Goal: Contribute content

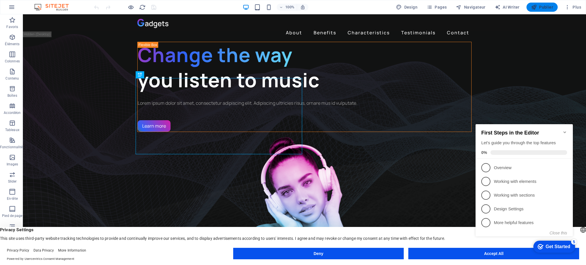
click at [548, 7] on span "Publier" at bounding box center [542, 7] width 22 height 6
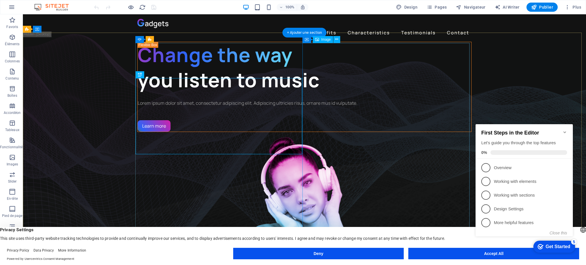
click at [374, 158] on figure "1/3" at bounding box center [304, 228] width 334 height 193
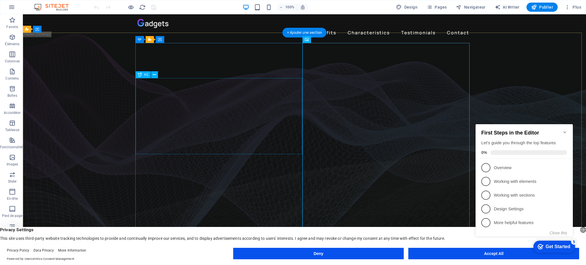
click at [266, 92] on div "Change the way you listen to music" at bounding box center [305, 67] width 334 height 51
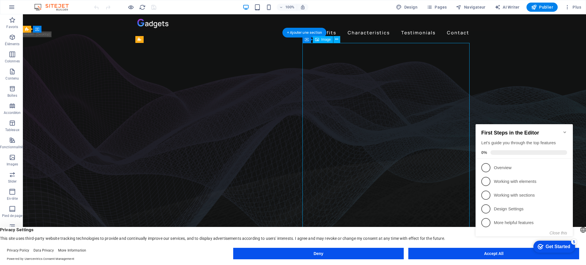
click at [565, 131] on icon "Minimize checklist" at bounding box center [564, 132] width 3 height 2
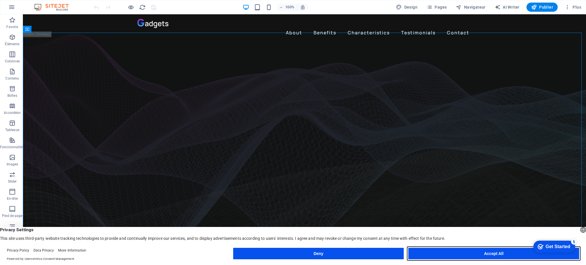
click at [496, 253] on button "Accept All" at bounding box center [493, 253] width 171 height 11
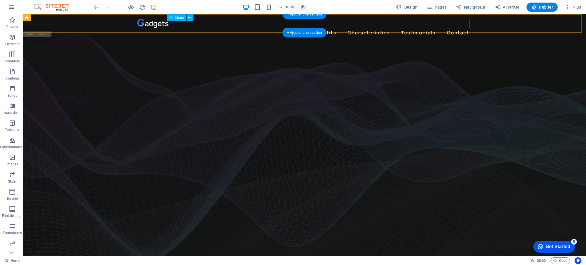
click at [297, 28] on nav "About Benefits Characteristics Testimonials Contact" at bounding box center [304, 32] width 334 height 9
click at [160, 25] on div at bounding box center [304, 23] width 334 height 9
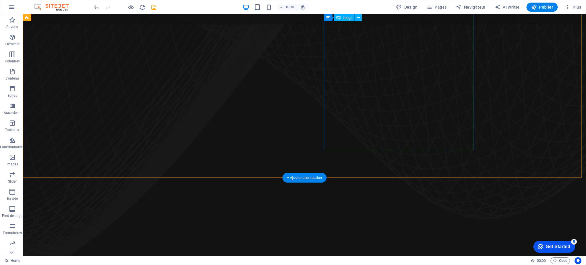
scroll to position [389, 0]
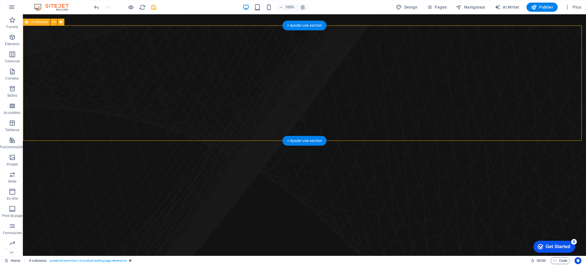
scroll to position [357, 0]
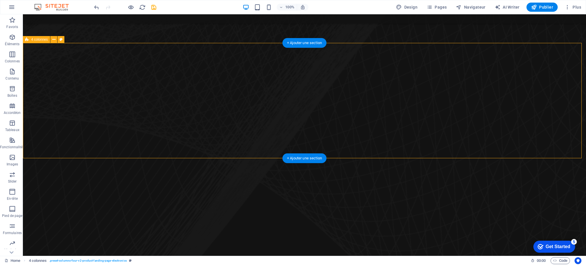
drag, startPoint x: 123, startPoint y: 31, endPoint x: 452, endPoint y: 114, distance: 339.6
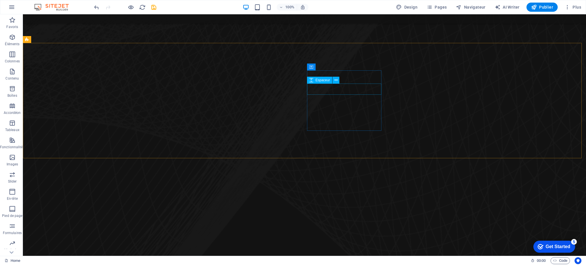
drag, startPoint x: 346, startPoint y: 91, endPoint x: 324, endPoint y: 76, distance: 26.3
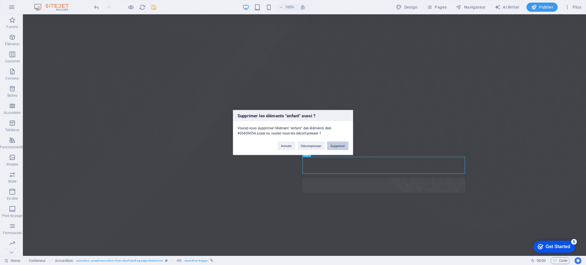
click at [335, 145] on button "Supprimer" at bounding box center [337, 146] width 21 height 9
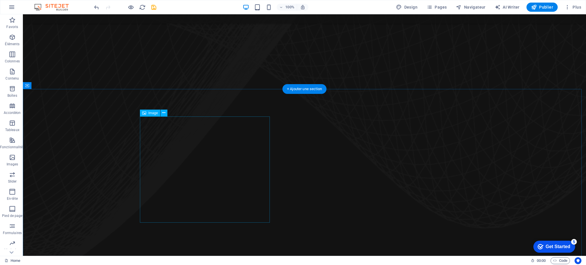
click at [183, 114] on icon at bounding box center [182, 113] width 3 height 6
click at [52, 86] on icon at bounding box center [53, 85] width 3 height 6
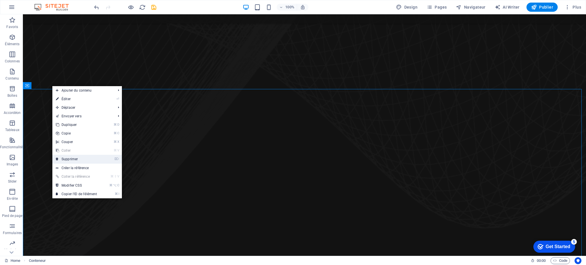
click at [77, 159] on link "⌦ Supprimer" at bounding box center [76, 159] width 48 height 9
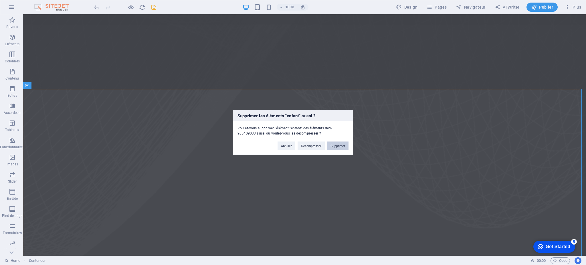
click at [344, 144] on button "Supprimer" at bounding box center [337, 146] width 21 height 9
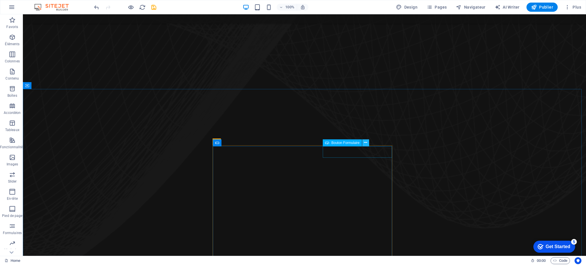
click at [365, 142] on icon at bounding box center [365, 143] width 3 height 6
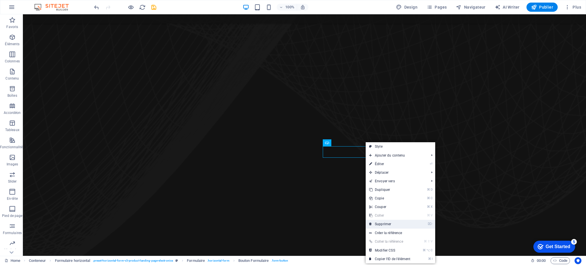
click at [381, 225] on link "⌦ Supprimer" at bounding box center [390, 224] width 48 height 9
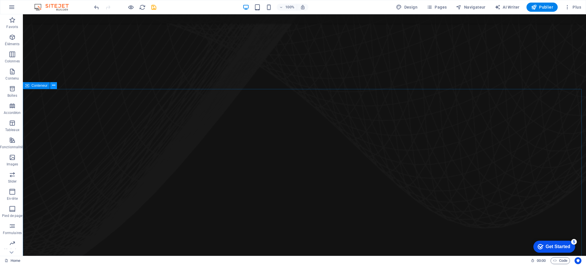
click at [54, 86] on icon at bounding box center [53, 85] width 3 height 6
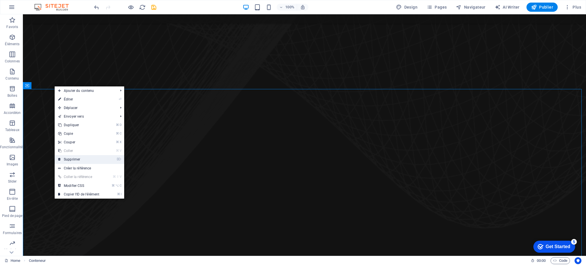
click at [75, 159] on link "⌦ Supprimer" at bounding box center [79, 159] width 48 height 9
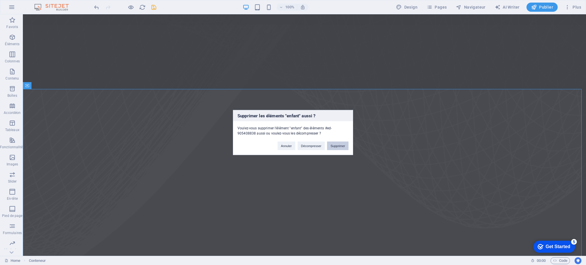
drag, startPoint x: 339, startPoint y: 147, endPoint x: 316, endPoint y: 132, distance: 26.8
click at [339, 147] on button "Supprimer" at bounding box center [337, 146] width 21 height 9
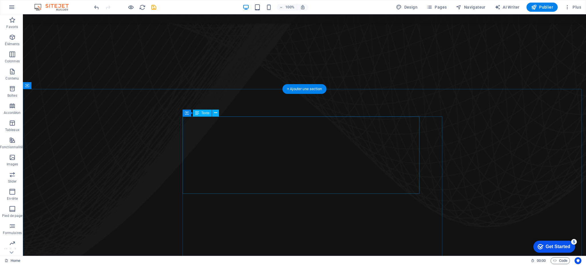
scroll to position [473, 0]
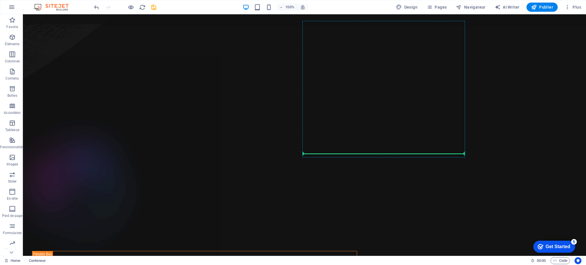
scroll to position [698, 0]
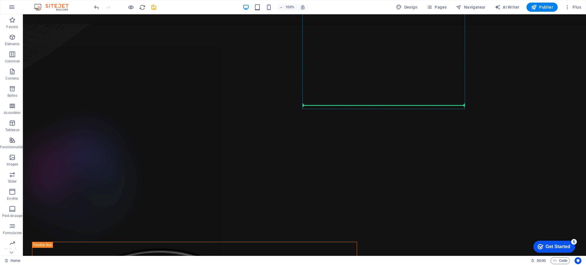
drag, startPoint x: 159, startPoint y: 95, endPoint x: 331, endPoint y: 288, distance: 258.4
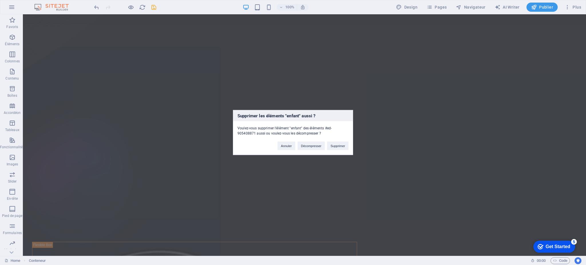
click at [341, 151] on div "Supprimer les éléments "enfant" aussi ? Voulez-vous supprimer l'élément "enfant…" at bounding box center [293, 132] width 120 height 45
click at [341, 148] on button "Supprimer" at bounding box center [337, 146] width 21 height 9
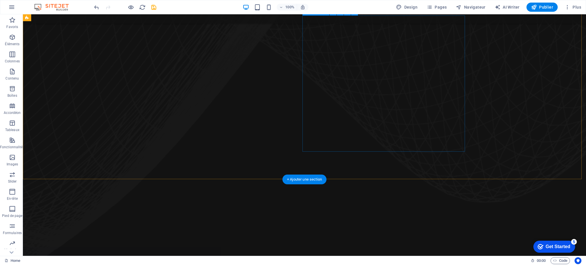
scroll to position [467, 0]
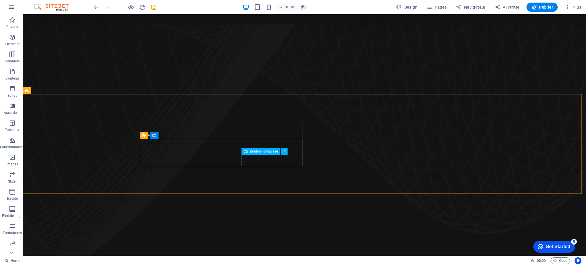
drag, startPoint x: 272, startPoint y: 152, endPoint x: 253, endPoint y: 146, distance: 19.7
click at [272, 152] on span "Bouton Formulaire" at bounding box center [264, 151] width 28 height 3
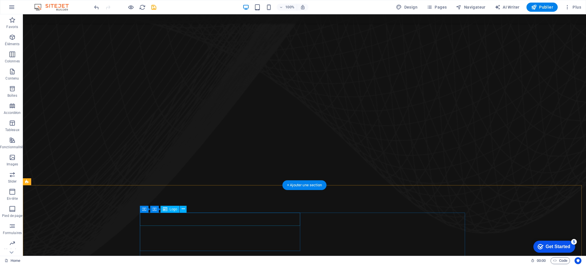
click at [347, 216] on button at bounding box center [344, 216] width 7 height 7
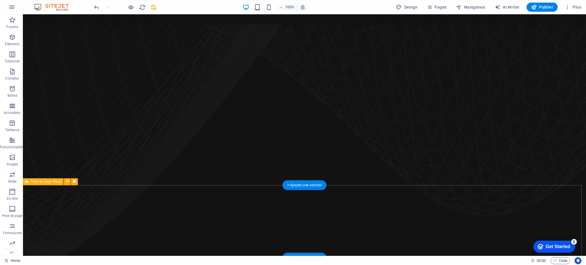
scroll to position [512, 0]
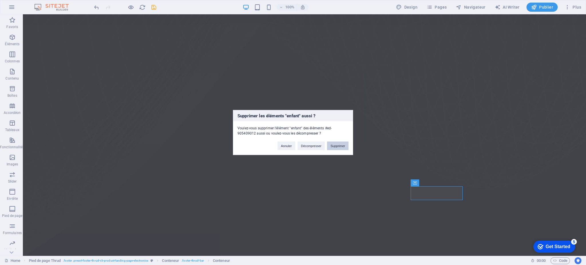
click at [341, 149] on button "Supprimer" at bounding box center [337, 146] width 21 height 9
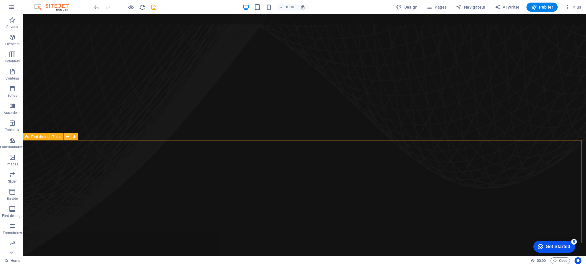
click at [67, 137] on icon at bounding box center [67, 137] width 3 height 6
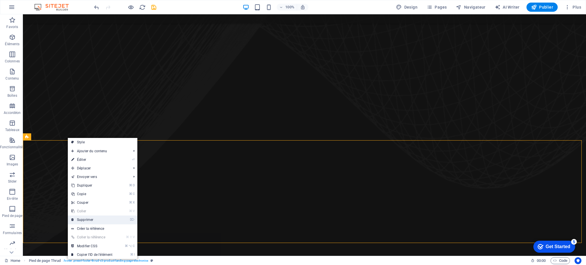
click at [92, 218] on link "⌦ Supprimer" at bounding box center [92, 219] width 48 height 9
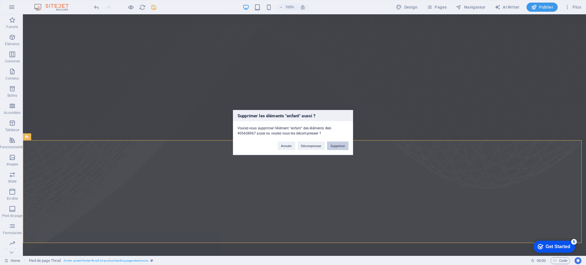
click at [332, 148] on button "Supprimer" at bounding box center [337, 146] width 21 height 9
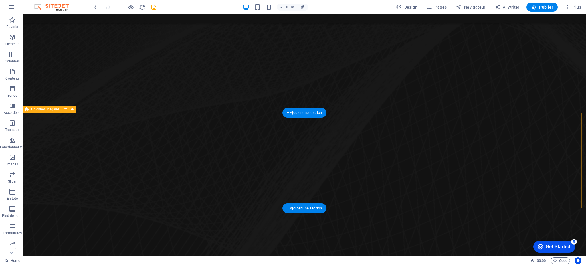
scroll to position [270, 0]
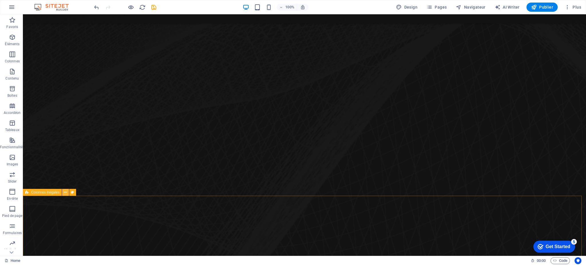
click at [66, 192] on icon at bounding box center [65, 192] width 3 height 6
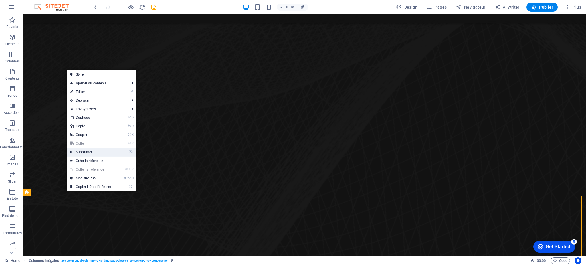
click at [85, 151] on link "⌦ Supprimer" at bounding box center [91, 152] width 48 height 9
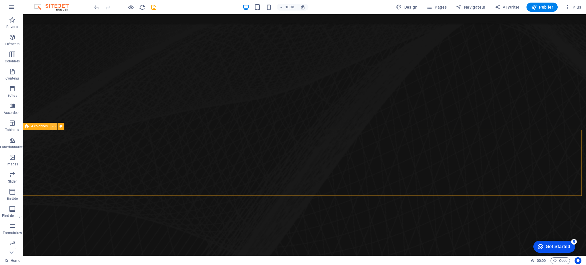
click at [54, 125] on icon at bounding box center [53, 126] width 3 height 6
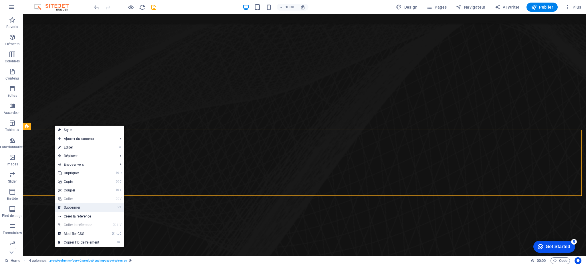
click at [71, 205] on link "⌦ Supprimer" at bounding box center [79, 207] width 48 height 9
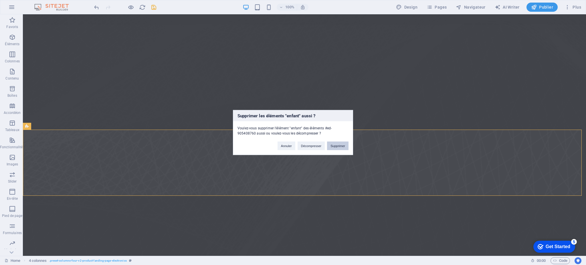
click at [335, 145] on button "Supprimer" at bounding box center [337, 146] width 21 height 9
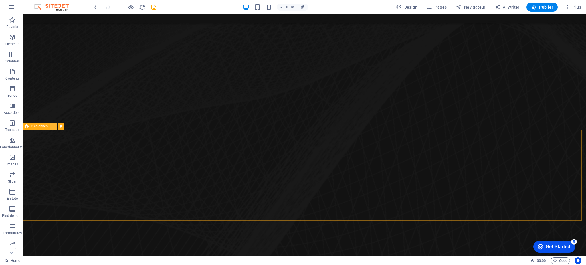
click at [54, 126] on icon at bounding box center [53, 126] width 3 height 6
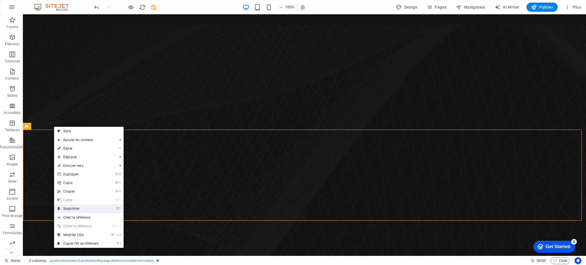
click at [80, 209] on link "⌦ Supprimer" at bounding box center [78, 208] width 48 height 9
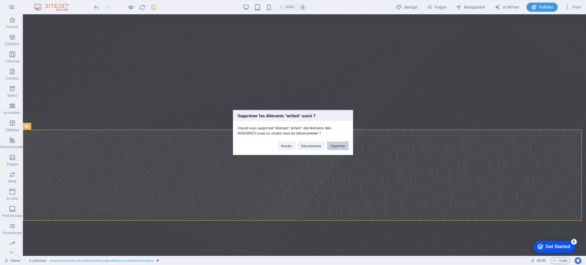
click at [342, 145] on button "Supprimer" at bounding box center [337, 146] width 21 height 9
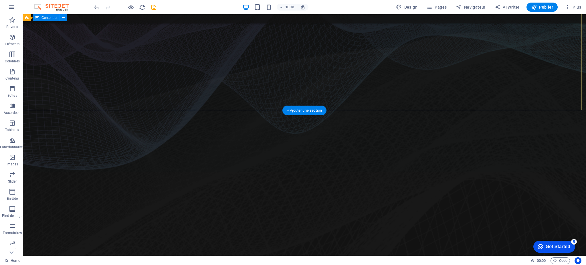
scroll to position [113, 0]
click at [63, 19] on div at bounding box center [304, 18] width 563 height 9
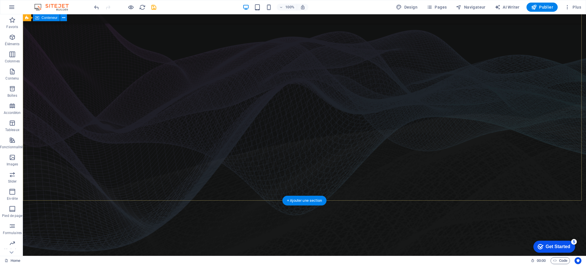
scroll to position [31, 0]
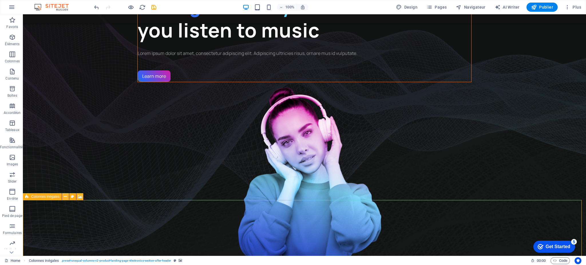
click at [66, 198] on icon at bounding box center [65, 197] width 3 height 6
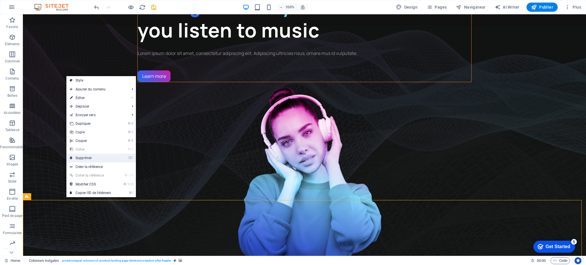
click at [82, 157] on link "⌦ Supprimer" at bounding box center [90, 158] width 48 height 9
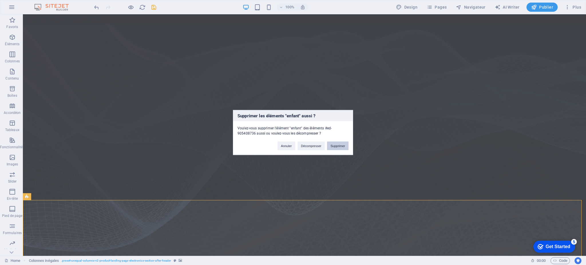
click at [339, 147] on button "Supprimer" at bounding box center [337, 146] width 21 height 9
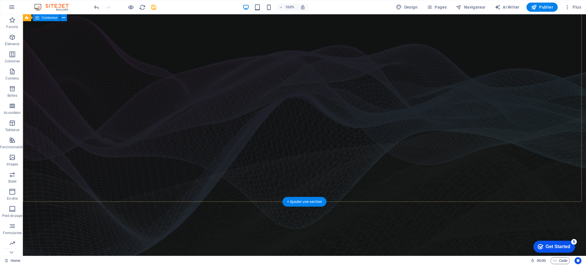
scroll to position [0, 0]
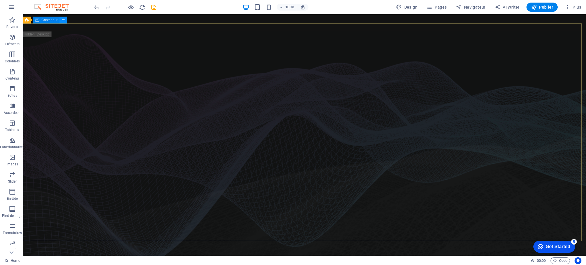
click at [64, 21] on icon at bounding box center [63, 20] width 3 height 6
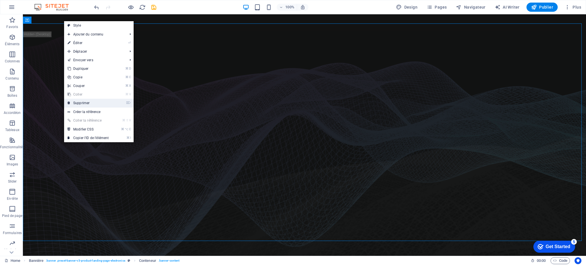
click at [82, 100] on link "⌦ Supprimer" at bounding box center [88, 103] width 48 height 9
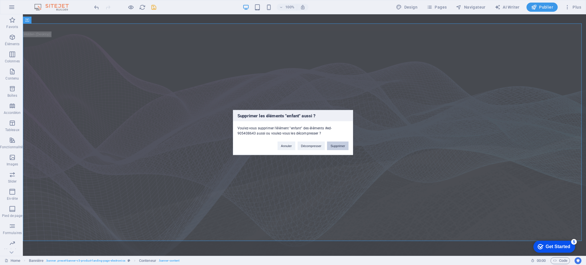
click at [335, 147] on button "Supprimer" at bounding box center [337, 146] width 21 height 9
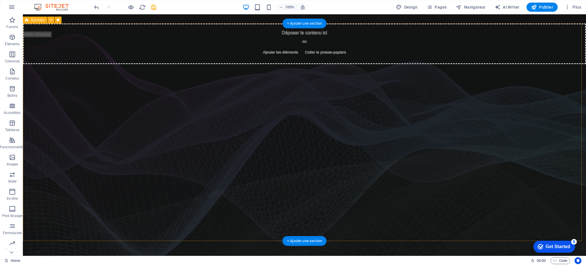
click at [269, 117] on div "Déposer le contenu ici ou Ajouter les éléments Coller le presse-papiers" at bounding box center [304, 131] width 563 height 217
click at [303, 54] on span "Coller le presse-papiers" at bounding box center [326, 52] width 46 height 8
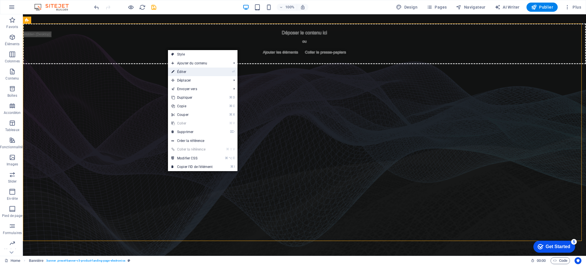
click at [184, 72] on link "⏎ Éditer" at bounding box center [192, 72] width 48 height 9
select select "vh"
select select "banner"
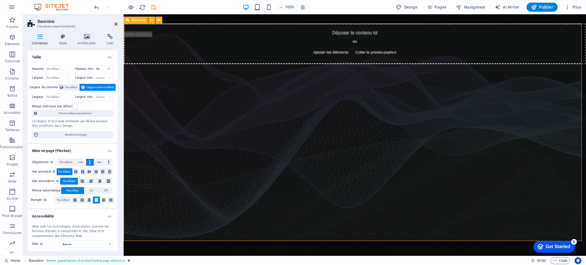
click at [311, 56] on span "Ajouter les éléments" at bounding box center [331, 52] width 40 height 8
click at [311, 52] on span "Ajouter les éléments" at bounding box center [331, 52] width 40 height 8
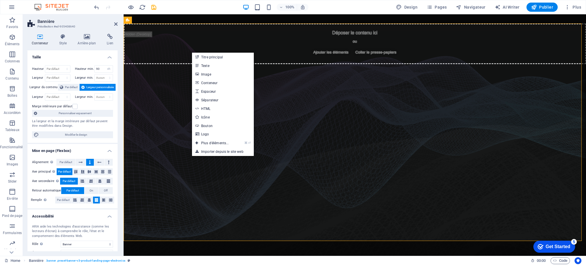
click at [114, 23] on h2 "Bannière" at bounding box center [77, 21] width 80 height 5
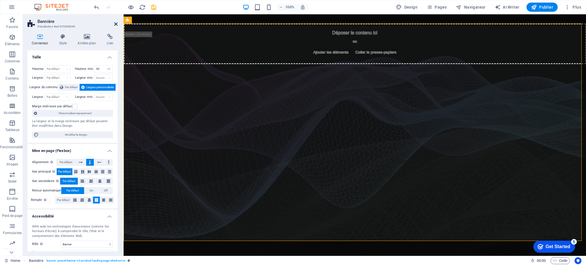
click at [116, 23] on icon at bounding box center [115, 24] width 3 height 5
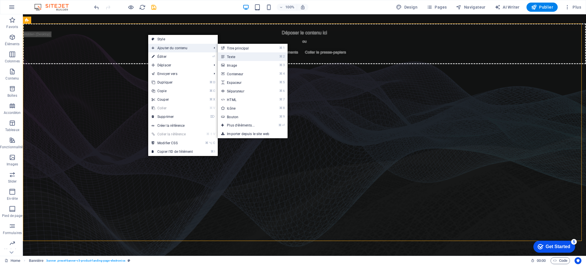
drag, startPoint x: 231, startPoint y: 56, endPoint x: 107, endPoint y: 41, distance: 124.4
click at [231, 56] on link "⌘ 2 Texte" at bounding box center [242, 56] width 48 height 9
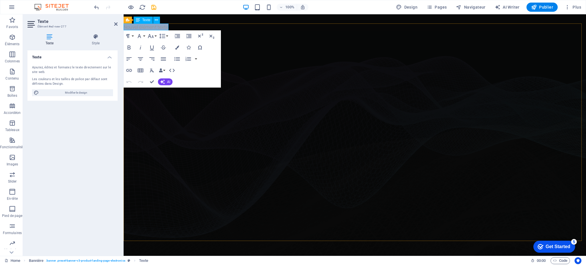
click at [163, 27] on p "Nouvel élément texte" at bounding box center [355, 26] width 462 height 7
drag, startPoint x: 167, startPoint y: 26, endPoint x: 242, endPoint y: 40, distance: 76.8
click at [124, 26] on html "Skip to main content Nouvel élément texte" at bounding box center [355, 127] width 462 height 227
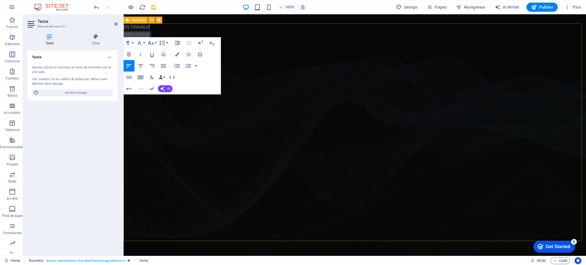
click at [276, 80] on div "EN TRAVAUX" at bounding box center [355, 131] width 462 height 217
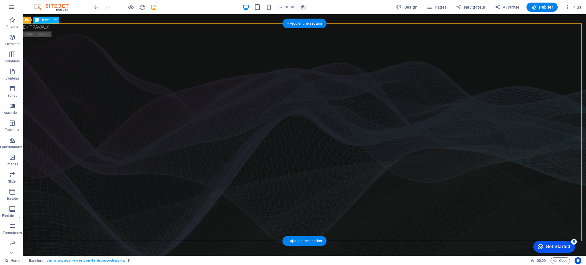
click at [44, 27] on div "EN TRAVAUX" at bounding box center [304, 30] width 563 height 14
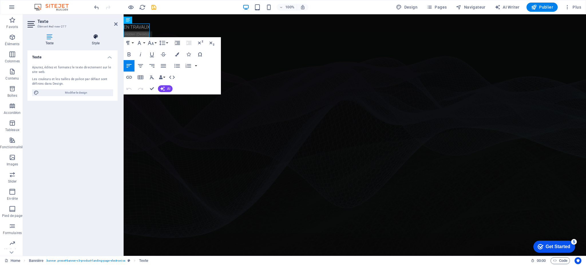
click at [98, 37] on icon at bounding box center [96, 37] width 44 height 6
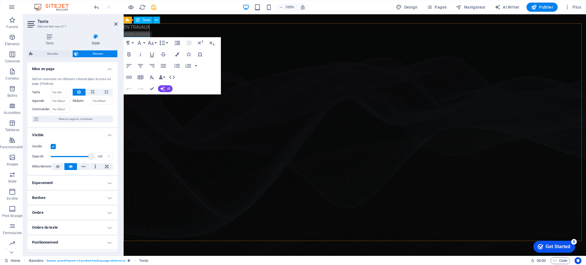
click at [139, 27] on p "EN TRAVAUX" at bounding box center [355, 26] width 462 height 7
click at [156, 42] on button "Font Size" at bounding box center [152, 42] width 11 height 11
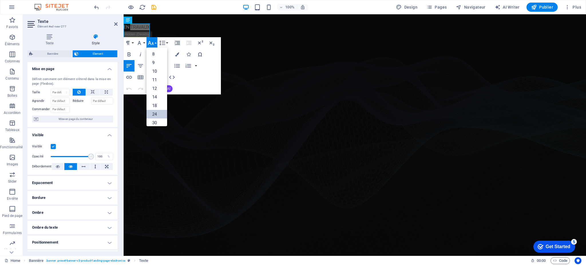
scroll to position [46, 0]
click at [158, 102] on link "60" at bounding box center [157, 102] width 21 height 9
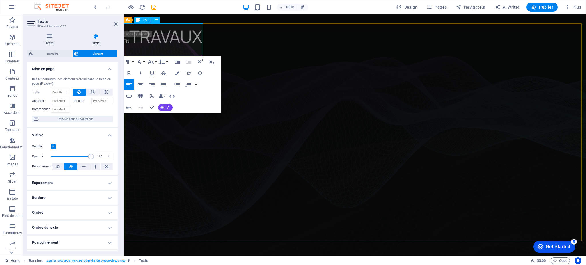
click at [133, 44] on span "TRAVAUX" at bounding box center [165, 36] width 73 height 23
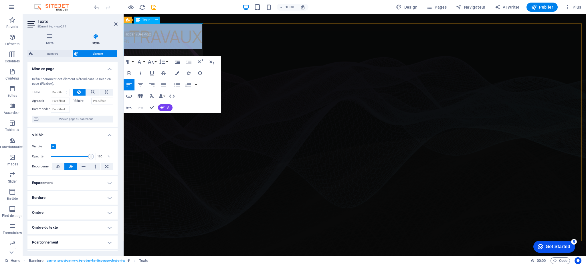
drag, startPoint x: 201, startPoint y: 37, endPoint x: 124, endPoint y: 38, distance: 77.3
click at [124, 38] on p "EN TRAVAUX" at bounding box center [355, 36] width 462 height 26
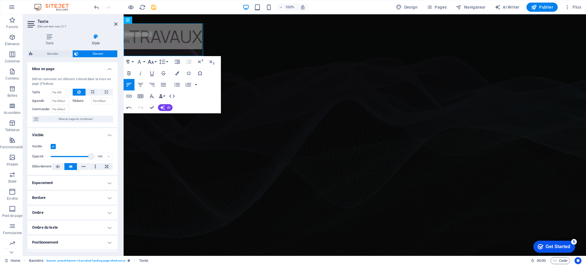
click at [154, 60] on icon "button" at bounding box center [150, 61] width 7 height 7
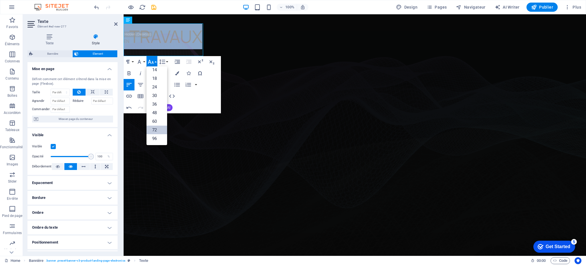
click at [157, 128] on link "72" at bounding box center [157, 130] width 21 height 9
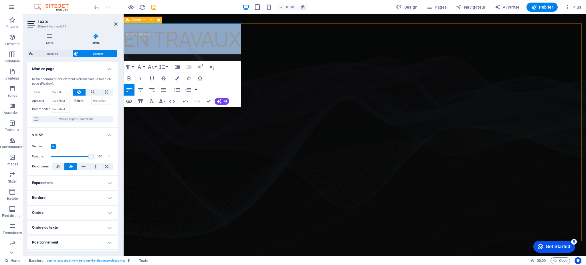
click at [183, 118] on div "EN TRAVAUX" at bounding box center [355, 131] width 462 height 217
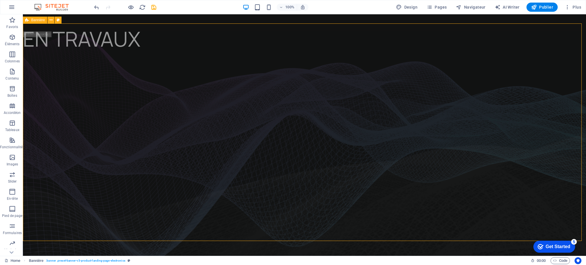
click at [319, 83] on div "EN TRAVAUX" at bounding box center [304, 131] width 563 height 217
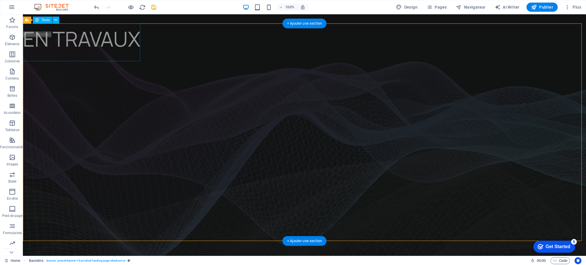
click at [106, 28] on div "EN TRAVAUX" at bounding box center [304, 42] width 563 height 38
click at [111, 36] on div "EN TRAVAUX" at bounding box center [304, 42] width 563 height 38
drag, startPoint x: 134, startPoint y: 41, endPoint x: 34, endPoint y: 41, distance: 100.4
click at [134, 41] on div "EN TRAVAUX" at bounding box center [304, 42] width 563 height 38
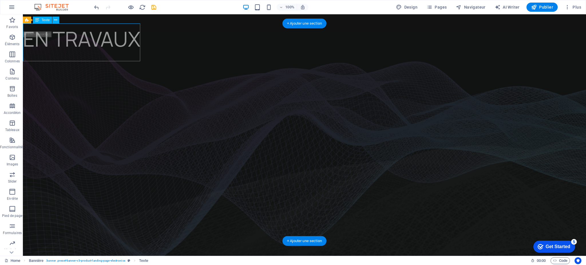
click at [134, 41] on div "EN TRAVAUX" at bounding box center [304, 42] width 563 height 38
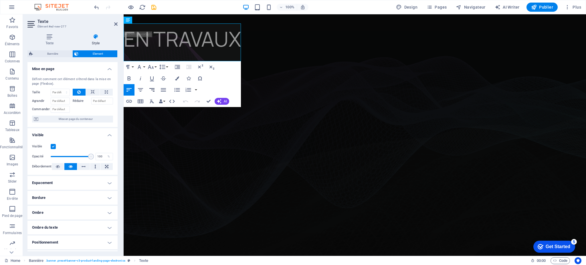
click at [153, 90] on icon "button" at bounding box center [152, 89] width 7 height 7
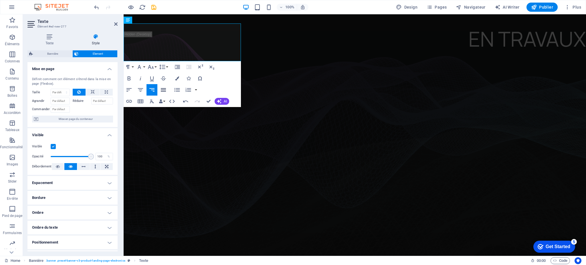
click at [163, 91] on icon "button" at bounding box center [163, 89] width 5 height 3
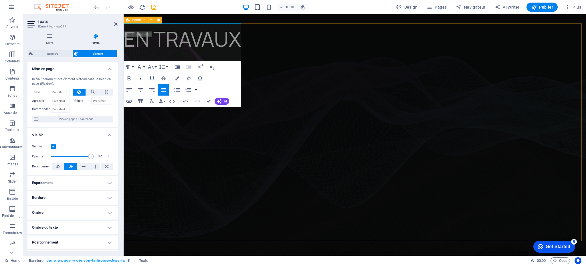
click at [246, 60] on div "EN TRAVAUX" at bounding box center [355, 131] width 462 height 217
click at [328, 43] on div "EN TRAVAUX" at bounding box center [355, 131] width 462 height 217
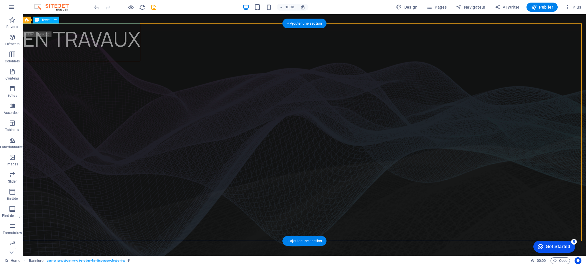
click at [127, 42] on div "EN TRAVAUX" at bounding box center [304, 42] width 563 height 38
click at [254, 57] on div "EN TRAVAUX" at bounding box center [304, 131] width 563 height 217
drag, startPoint x: 254, startPoint y: 57, endPoint x: 153, endPoint y: 57, distance: 100.7
click at [254, 57] on div "EN TRAVAUX" at bounding box center [304, 131] width 563 height 217
select select "vh"
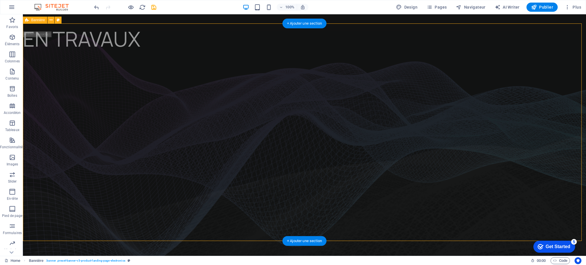
select select "banner"
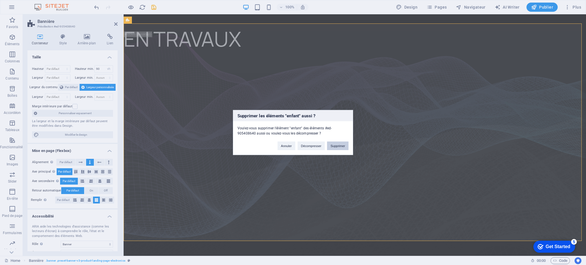
click at [334, 144] on button "Supprimer" at bounding box center [337, 146] width 21 height 9
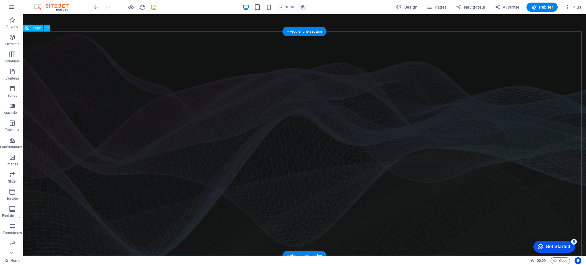
click at [294, 117] on figure at bounding box center [304, 143] width 563 height 224
select select "%"
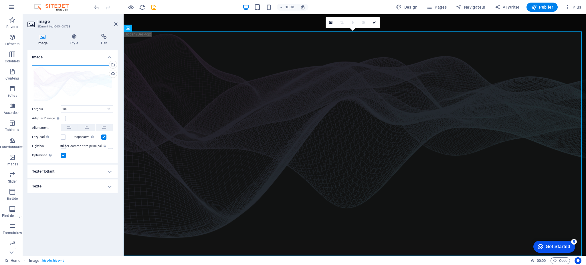
click at [73, 80] on div "Glissez les fichiers ici, cliquez pour choisir les fichiers ou sélectionnez les…" at bounding box center [72, 84] width 81 height 38
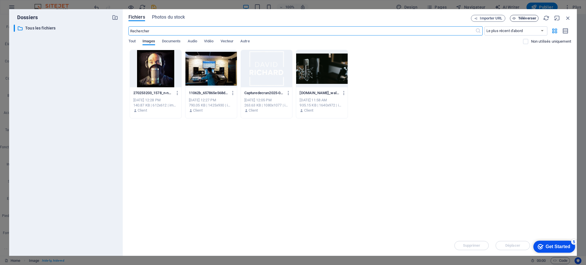
click at [519, 20] on span "Téléverser" at bounding box center [527, 18] width 18 height 3
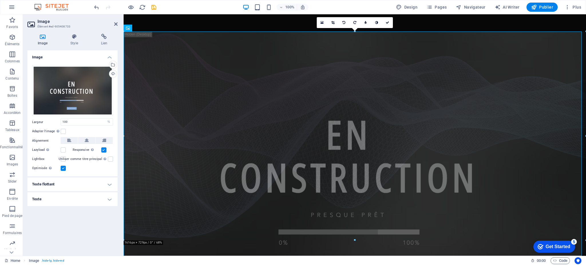
click at [266, 23] on html "Skip to main content" at bounding box center [355, 18] width 462 height 9
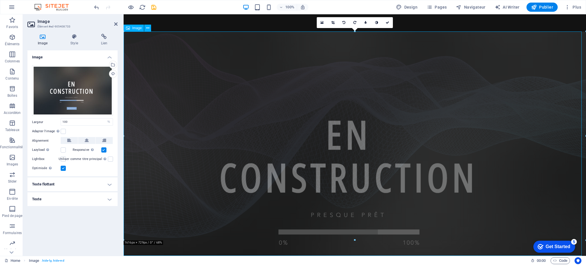
drag, startPoint x: 204, startPoint y: 81, endPoint x: 264, endPoint y: 133, distance: 79.1
click at [264, 133] on figure at bounding box center [355, 143] width 462 height 224
click at [231, 80] on figure at bounding box center [355, 143] width 462 height 224
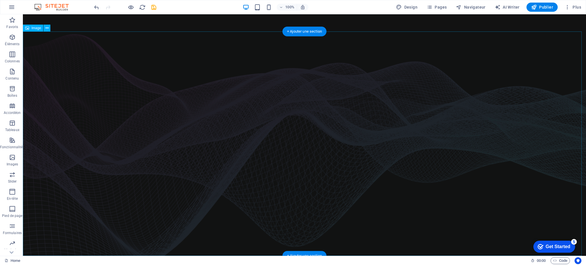
click at [231, 80] on figure at bounding box center [304, 143] width 563 height 224
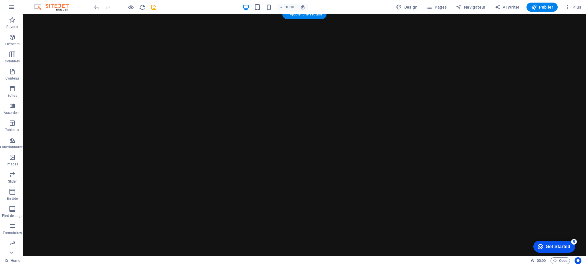
click at [205, 23] on html "Skip to main content" at bounding box center [304, 18] width 563 height 9
click at [185, 23] on html "Skip to main content" at bounding box center [304, 18] width 563 height 9
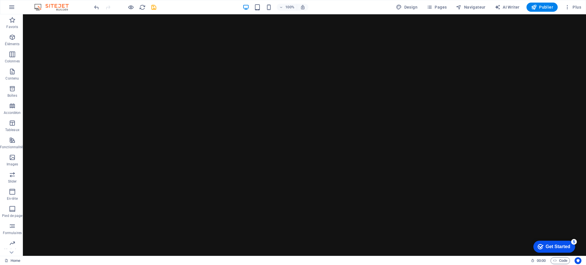
click at [328, 23] on html "Skip to main content" at bounding box center [304, 18] width 563 height 9
click at [305, 24] on div "+ Ajouter une section" at bounding box center [304, 24] width 44 height 10
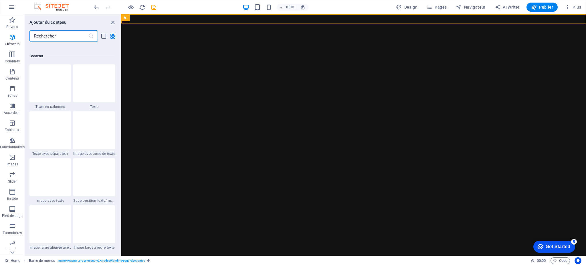
scroll to position [1001, 0]
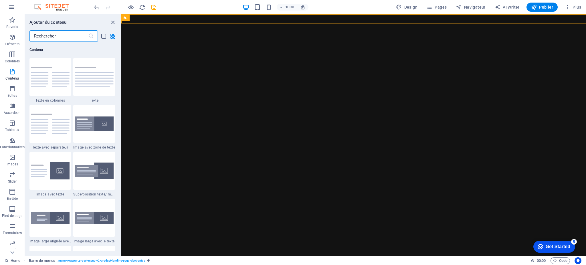
click at [235, 23] on html "Skip to main content" at bounding box center [353, 18] width 465 height 9
click at [127, 19] on icon at bounding box center [126, 17] width 4 height 7
click at [175, 23] on html "Skip to main content" at bounding box center [353, 18] width 465 height 9
click at [288, 23] on html "Skip to main content" at bounding box center [353, 18] width 465 height 9
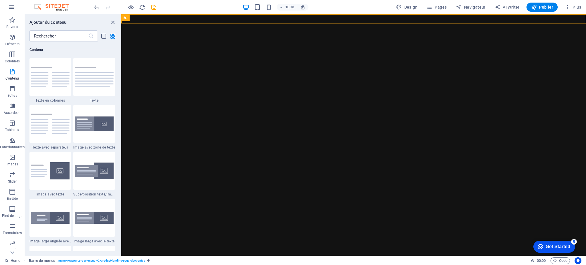
click at [288, 23] on html "Skip to main content" at bounding box center [353, 18] width 465 height 9
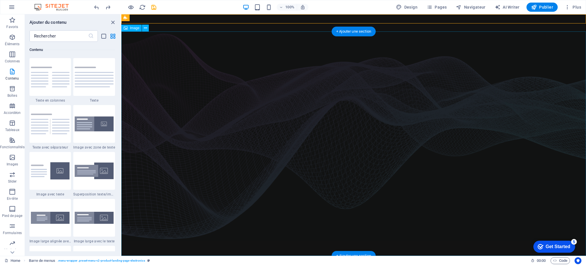
click at [288, 119] on figure at bounding box center [353, 143] width 465 height 224
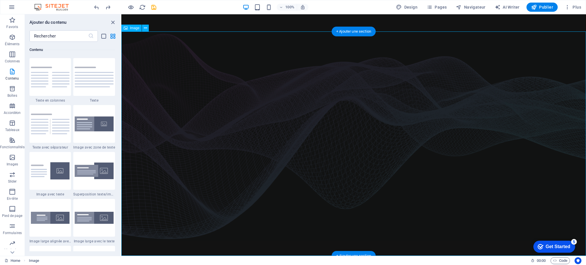
click at [288, 119] on figure at bounding box center [353, 143] width 465 height 224
select select "%"
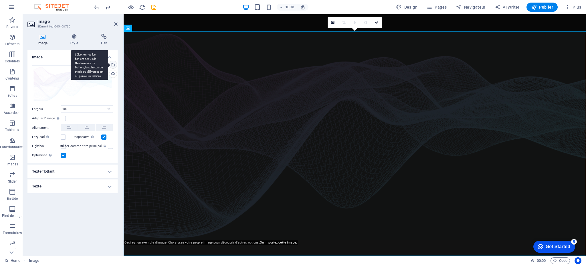
click at [113, 65] on div "Sélectionnez les fichiers depuis le Gestionnaire de fichiers, les photos du sto…" at bounding box center [112, 65] width 9 height 9
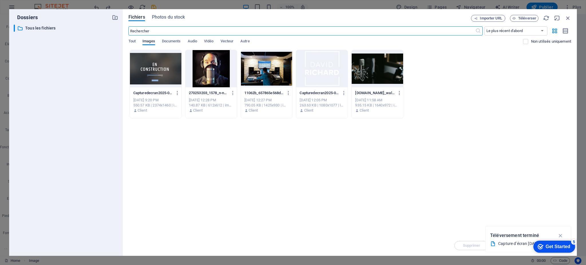
click at [174, 68] on div at bounding box center [156, 68] width 52 height 37
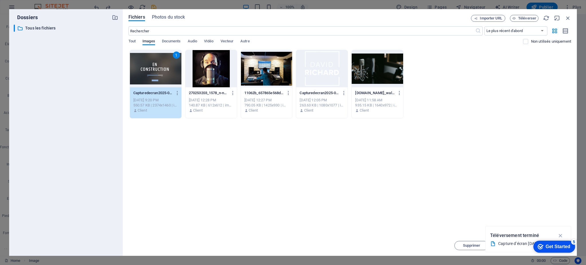
click at [174, 68] on div "1" at bounding box center [156, 68] width 52 height 37
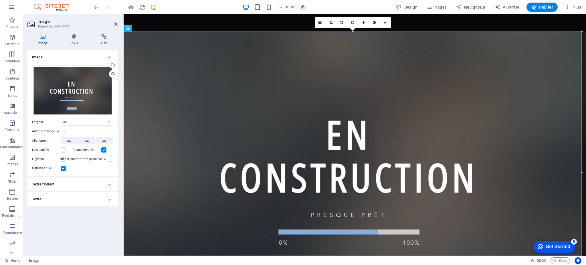
click at [253, 23] on html "Skip to main content" at bounding box center [355, 18] width 462 height 9
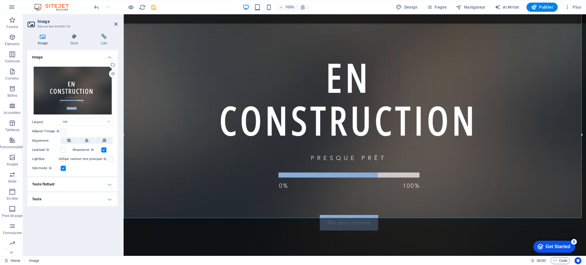
scroll to position [58, 0]
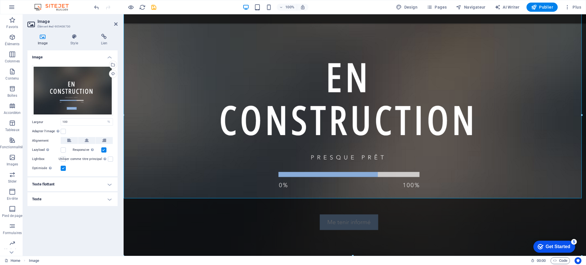
click at [297, 194] on figure at bounding box center [355, 86] width 462 height 224
click at [278, 178] on figure at bounding box center [355, 86] width 462 height 224
click at [72, 35] on icon at bounding box center [74, 37] width 28 height 6
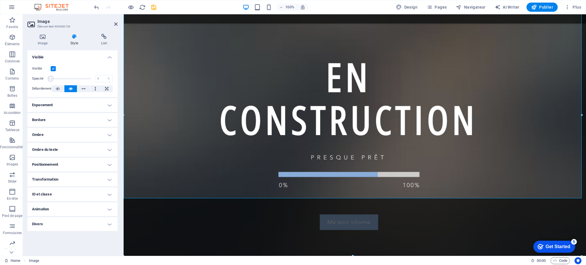
drag, startPoint x: 91, startPoint y: 79, endPoint x: 42, endPoint y: 78, distance: 48.7
click at [43, 78] on div "Opacité 1 %" at bounding box center [72, 78] width 81 height 9
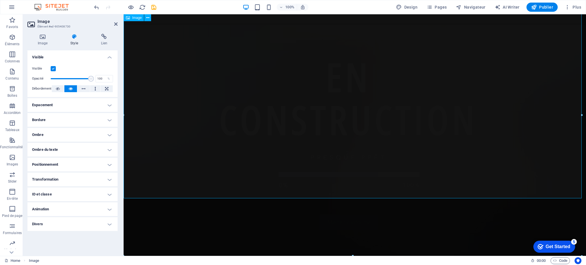
drag, startPoint x: 175, startPoint y: 92, endPoint x: 130, endPoint y: 78, distance: 47.1
click at [207, 129] on figure at bounding box center [355, 86] width 462 height 224
type input "100"
click at [94, 79] on span at bounding box center [91, 79] width 6 height 6
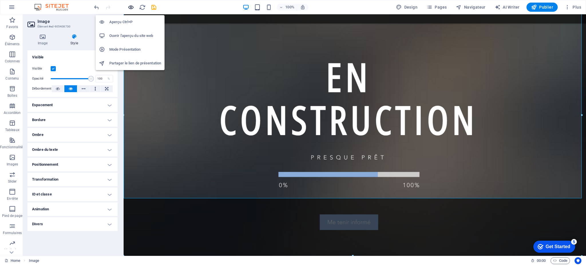
click at [130, 7] on icon "button" at bounding box center [131, 7] width 7 height 7
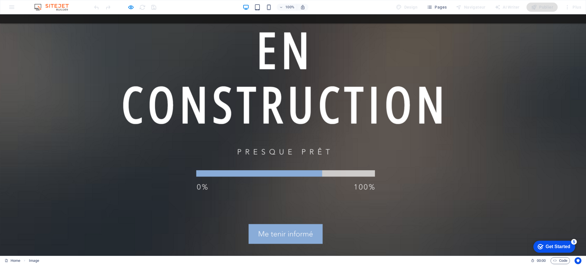
scroll to position [133, 0]
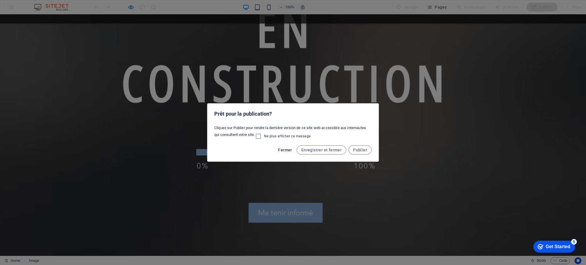
click at [292, 150] on span "Fermer" at bounding box center [285, 150] width 14 height 5
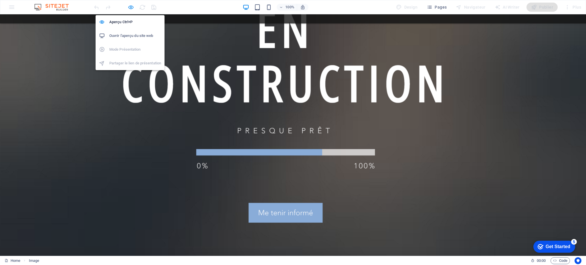
click at [131, 7] on icon "button" at bounding box center [131, 7] width 7 height 7
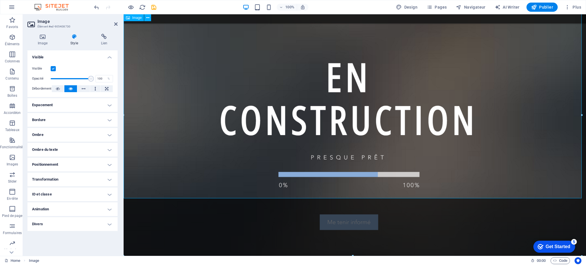
click at [360, 195] on figure at bounding box center [355, 86] width 462 height 224
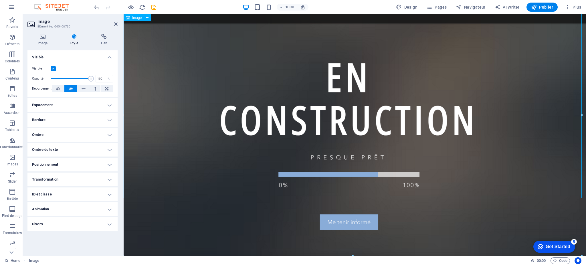
drag, startPoint x: 363, startPoint y: 192, endPoint x: 364, endPoint y: 197, distance: 4.6
click at [364, 196] on figure at bounding box center [355, 86] width 462 height 224
drag, startPoint x: 475, startPoint y: 270, endPoint x: 353, endPoint y: 251, distance: 124.2
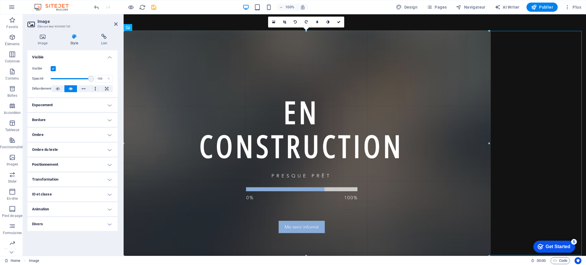
scroll to position [0, 0]
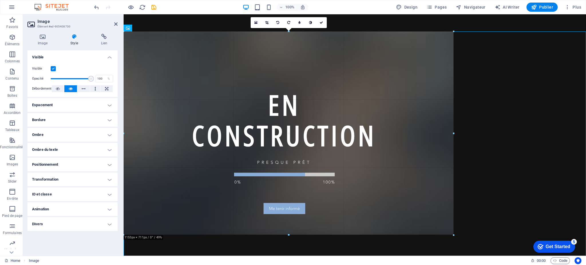
drag, startPoint x: 353, startPoint y: 254, endPoint x: 222, endPoint y: 163, distance: 159.7
type input "100"
select select "%"
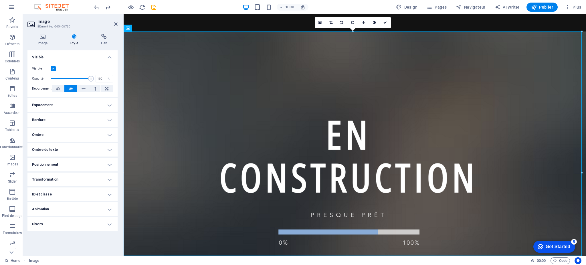
click at [248, 134] on figure at bounding box center [355, 143] width 462 height 224
click at [44, 32] on div "Image Style Lien Image Glissez les fichiers ici, cliquez pour choisir les fichi…" at bounding box center [72, 142] width 99 height 227
click at [44, 39] on icon at bounding box center [42, 37] width 30 height 6
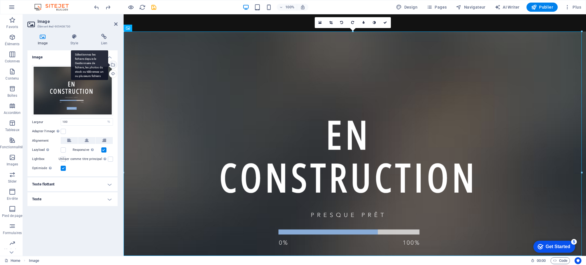
click at [112, 64] on div "Sélectionnez les fichiers depuis le Gestionnaire de fichiers, les photos du sto…" at bounding box center [112, 65] width 9 height 9
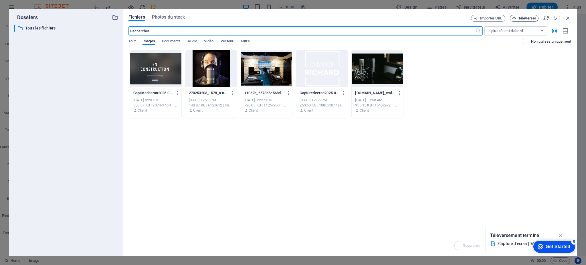
click at [532, 19] on span "Téléverser" at bounding box center [527, 18] width 18 height 3
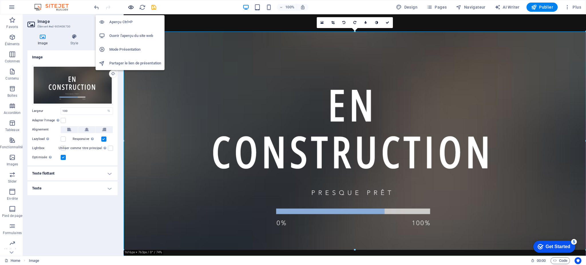
click at [131, 7] on icon "button" at bounding box center [131, 7] width 7 height 7
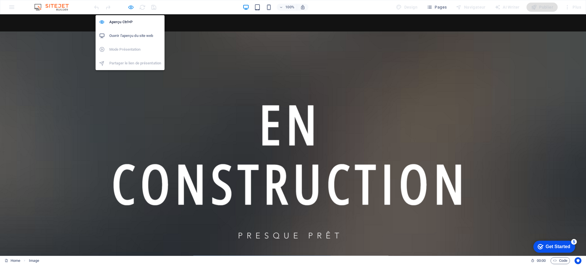
click at [129, 8] on icon "button" at bounding box center [131, 7] width 7 height 7
select select "%"
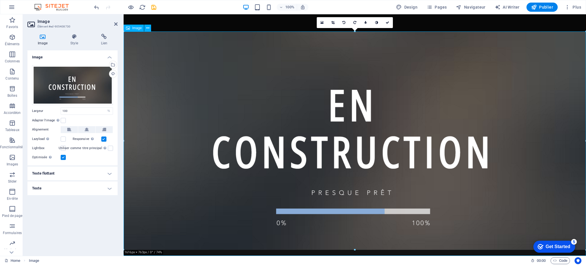
click at [290, 112] on figure at bounding box center [355, 143] width 462 height 224
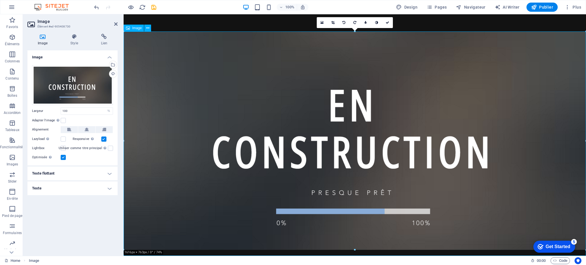
drag, startPoint x: 288, startPoint y: 107, endPoint x: 291, endPoint y: 89, distance: 17.7
click at [291, 89] on figure at bounding box center [355, 143] width 462 height 224
click at [294, 83] on figure at bounding box center [355, 143] width 462 height 224
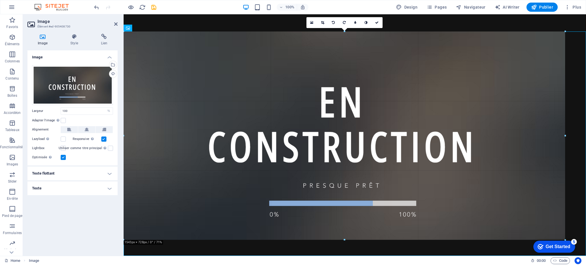
drag, startPoint x: 355, startPoint y: 249, endPoint x: 356, endPoint y: 238, distance: 10.9
type input "1543"
select select "px"
drag, startPoint x: 380, startPoint y: 151, endPoint x: 409, endPoint y: 151, distance: 29.2
click at [409, 151] on figure at bounding box center [355, 143] width 462 height 224
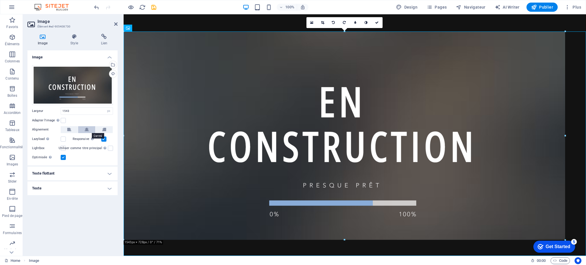
click at [86, 128] on icon at bounding box center [87, 129] width 4 height 7
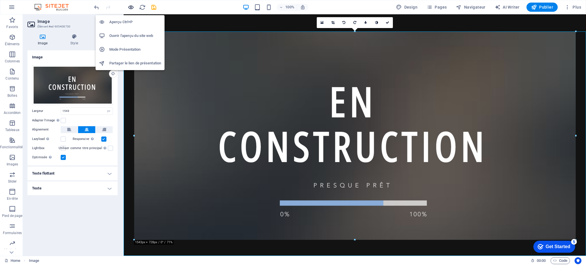
click at [128, 6] on icon "button" at bounding box center [131, 7] width 7 height 7
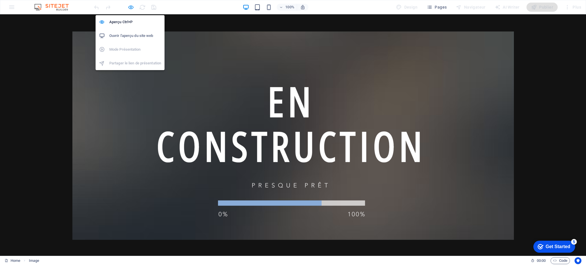
click at [128, 7] on icon "button" at bounding box center [131, 7] width 7 height 7
select select "px"
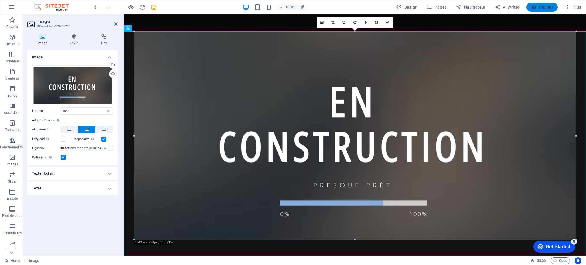
click at [539, 8] on span "Publier" at bounding box center [542, 7] width 22 height 6
select select "px"
